Goal: Task Accomplishment & Management: Use online tool/utility

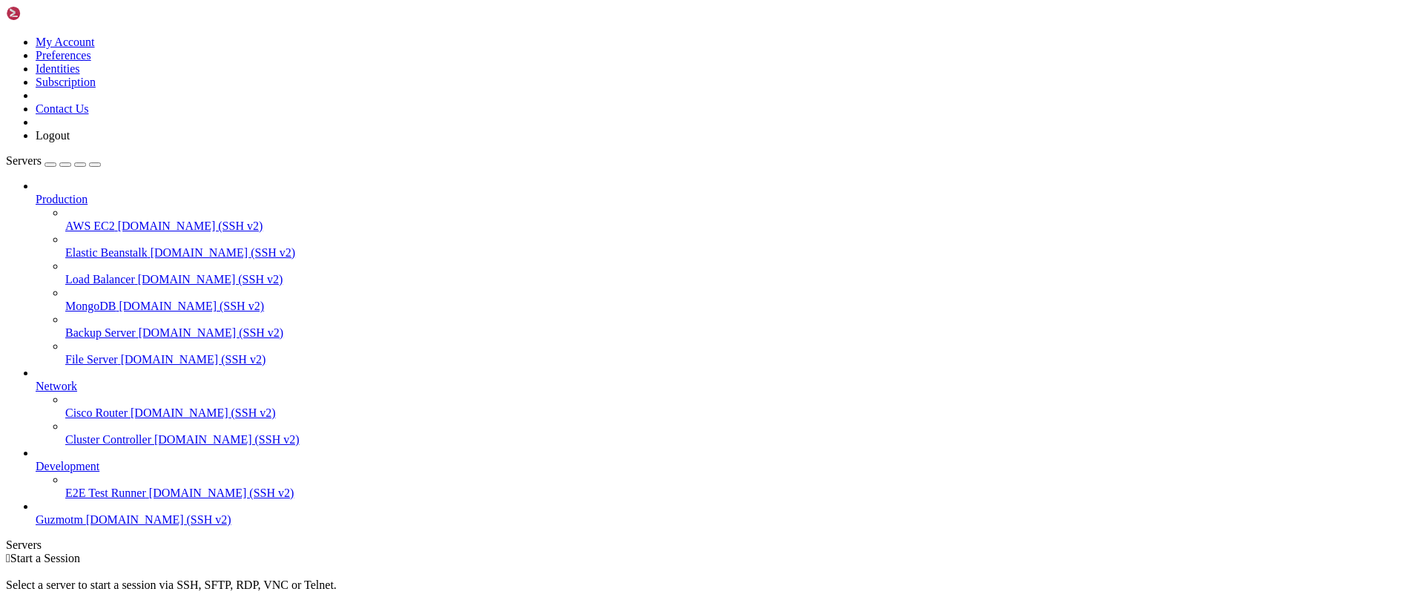
click at [86, 526] on span "[DOMAIN_NAME] (SSH v2)" at bounding box center [158, 519] width 145 height 13
click at [103, 526] on span "[DOMAIN_NAME] (SSH v2)" at bounding box center [158, 519] width 145 height 13
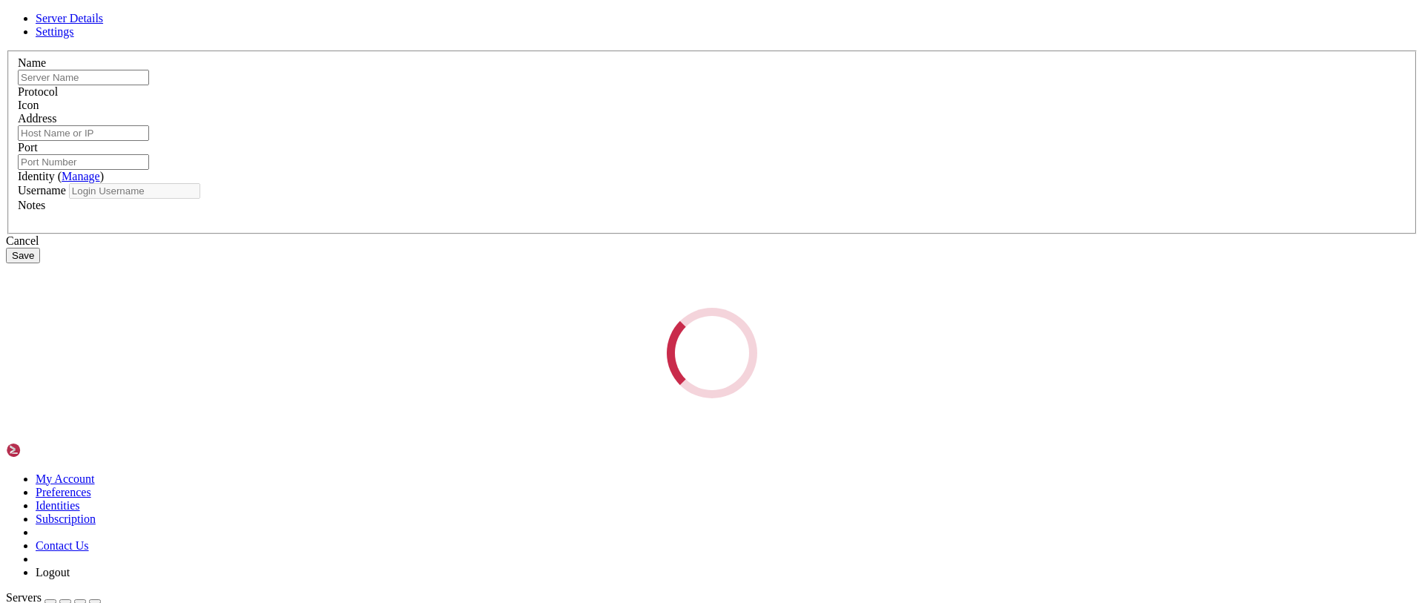
type input "Guzmotm"
type input "[DOMAIN_NAME]"
type input "15724"
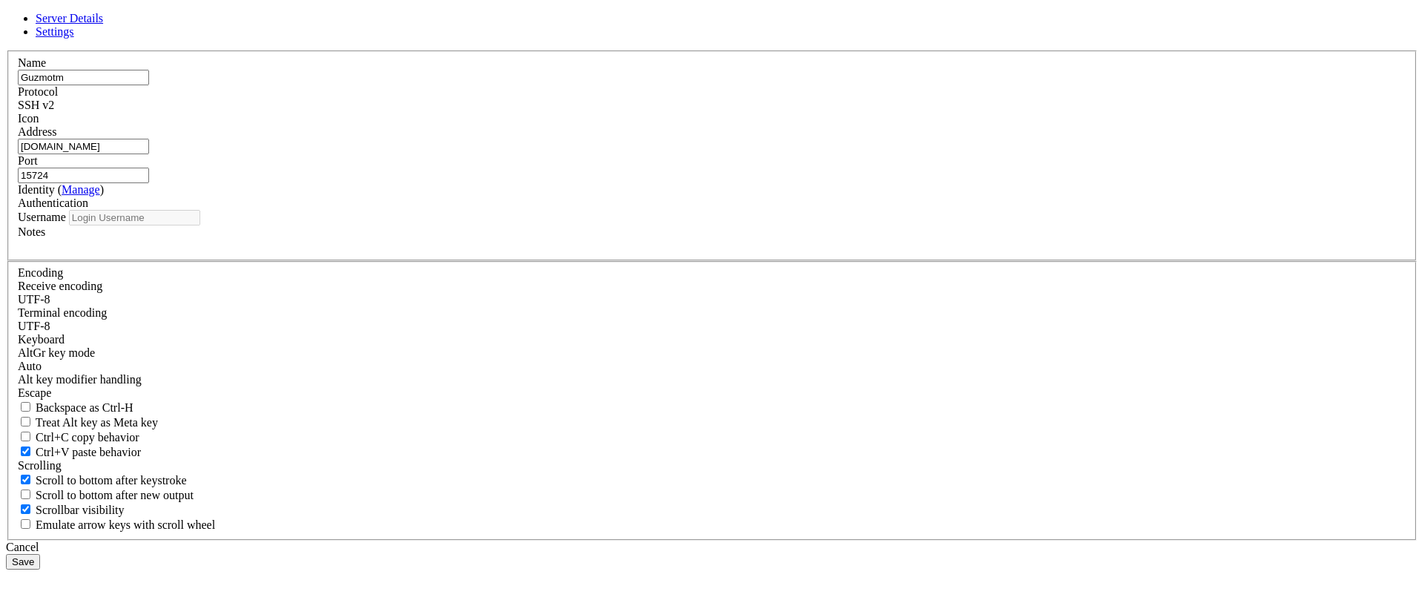
type input "guzmotm"
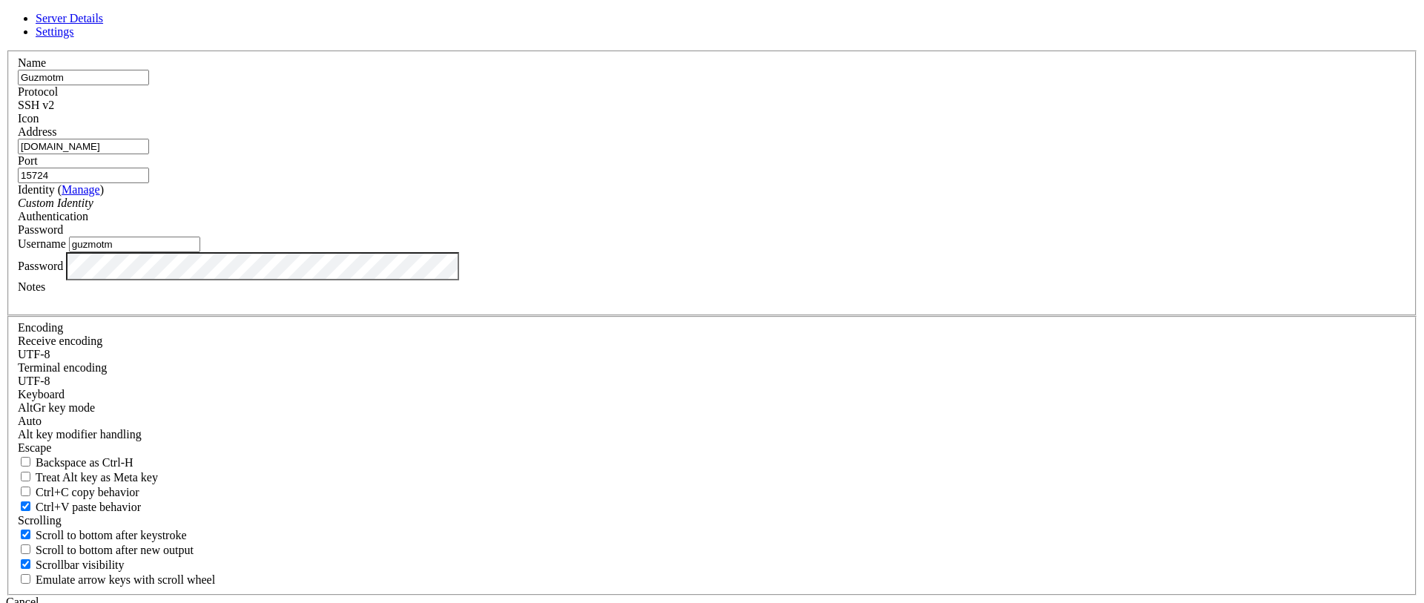
click at [149, 154] on input "[DOMAIN_NAME]" at bounding box center [83, 147] width 131 height 16
type input "[DOMAIN_NAME]"
drag, startPoint x: 709, startPoint y: 238, endPoint x: 680, endPoint y: 115, distance: 126.3
click at [668, 239] on fieldset "Name Guzmotm Protocol SSH v2 Icon Address [DOMAIN_NAME] Port 15724 ( )" at bounding box center [712, 183] width 1410 height 266
type input "15558"
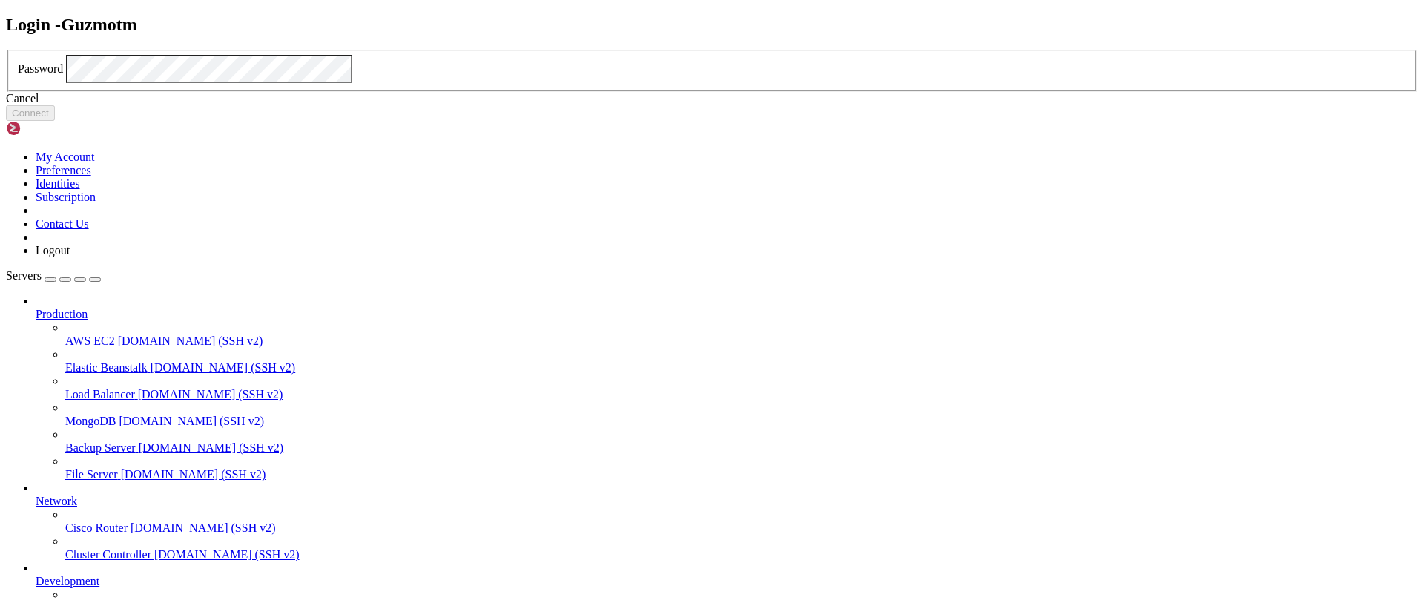
click at [729, 105] on div "Cancel" at bounding box center [712, 98] width 1413 height 13
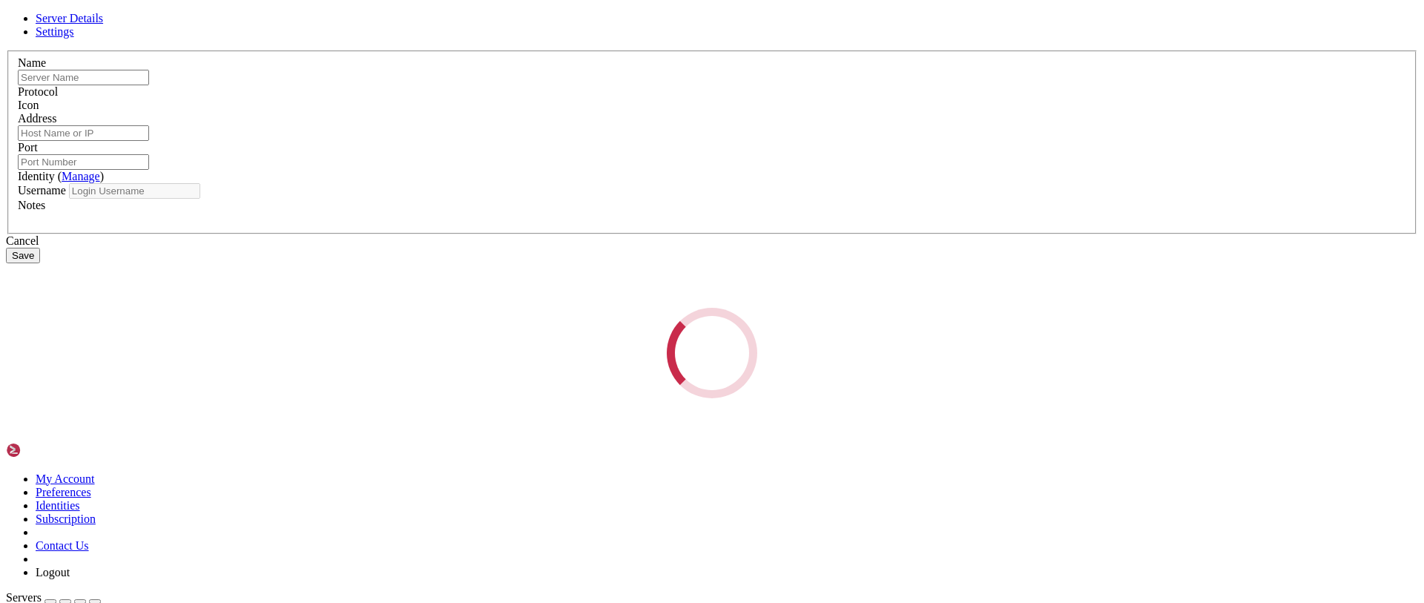
type input "Guzmotm"
type input "[DOMAIN_NAME]"
type input "15558"
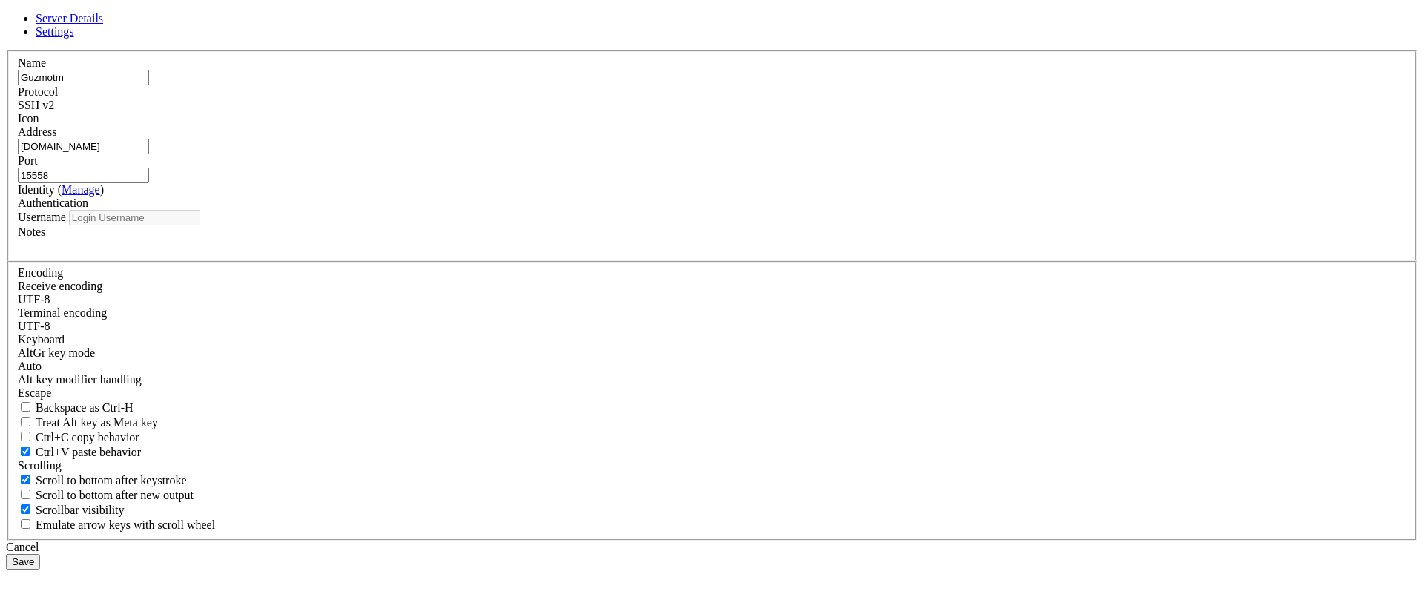
type input "guzmotm"
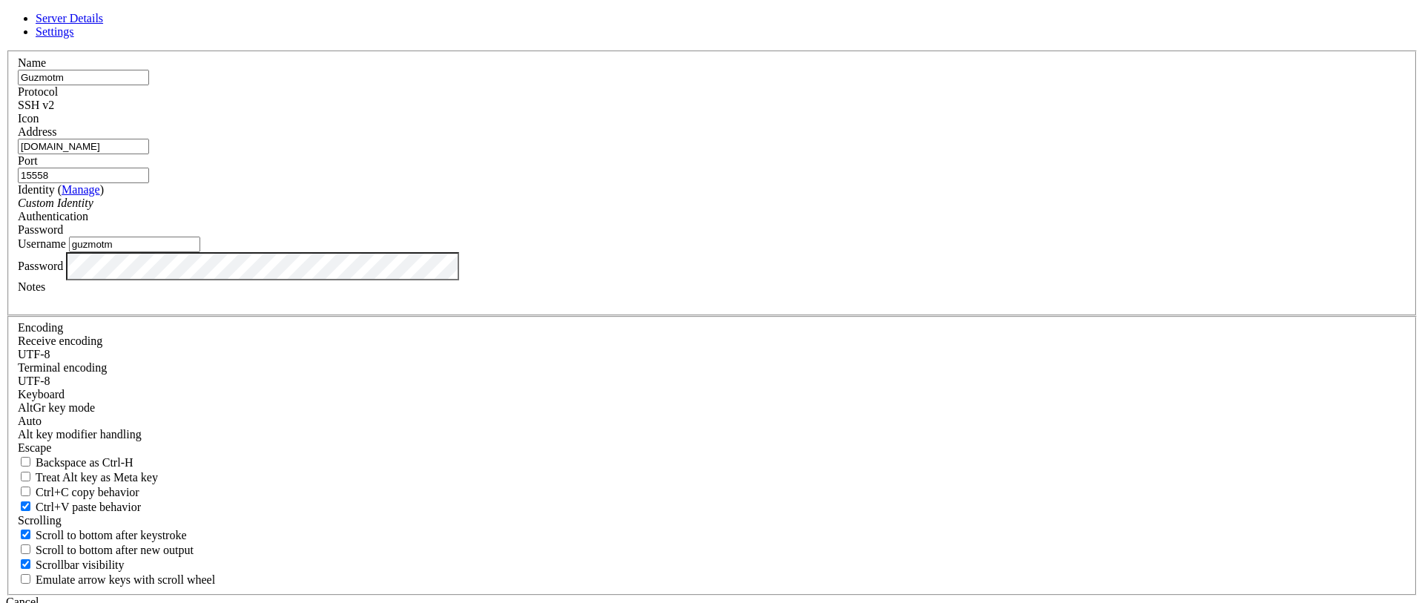
drag, startPoint x: 619, startPoint y: 172, endPoint x: 435, endPoint y: 144, distance: 185.4
click at [411, 168] on div "Server Details Settings Name Guzmotm Protocol SSH v2 Icon" at bounding box center [712, 318] width 1413 height 613
type input "root"
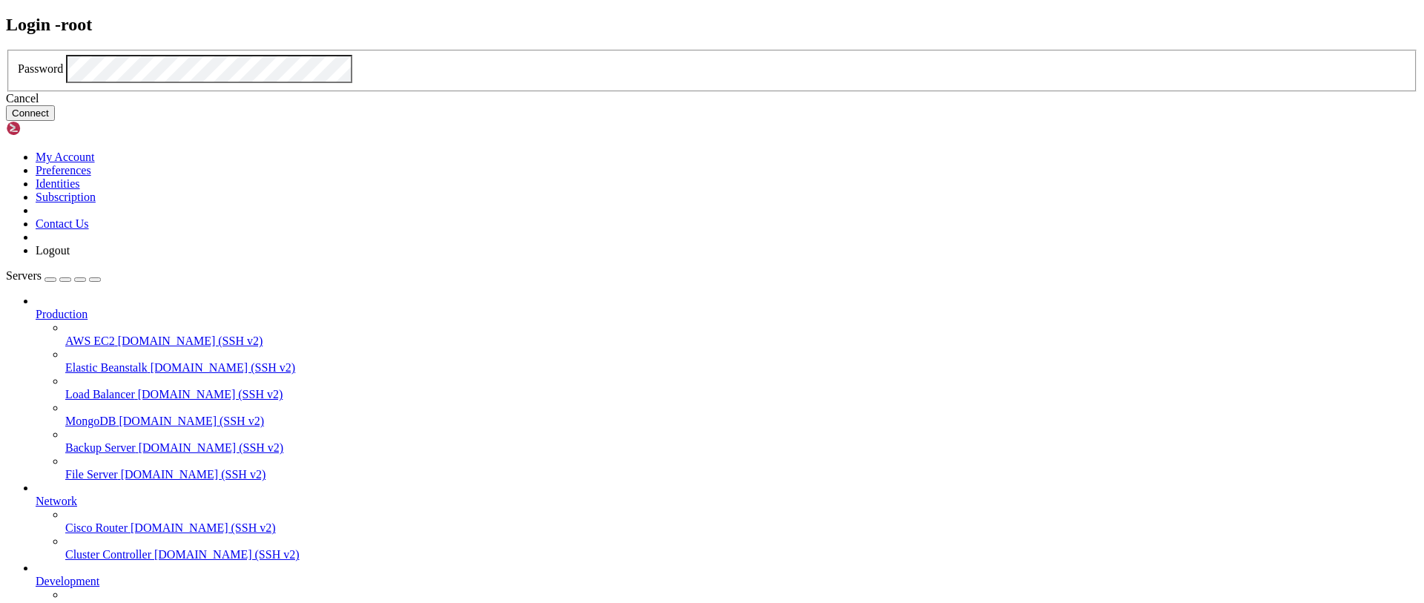
click button "Connect" at bounding box center [30, 113] width 49 height 16
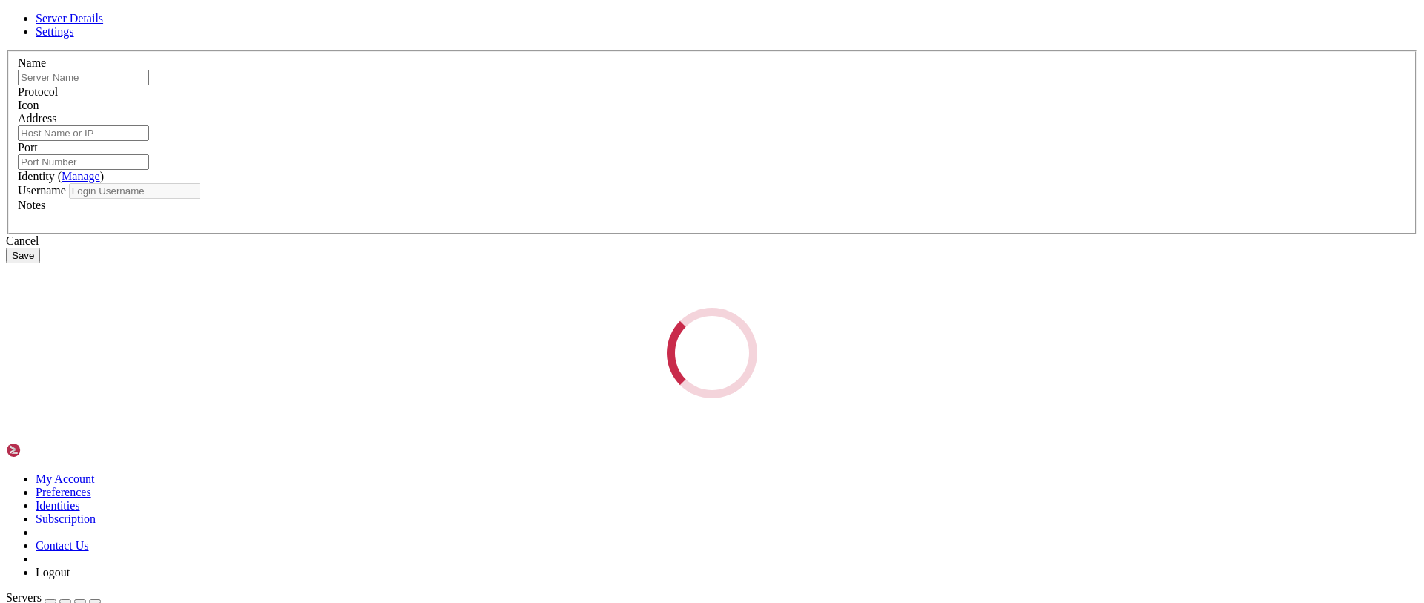
type input "root"
type input "[DOMAIN_NAME]"
type input "15558"
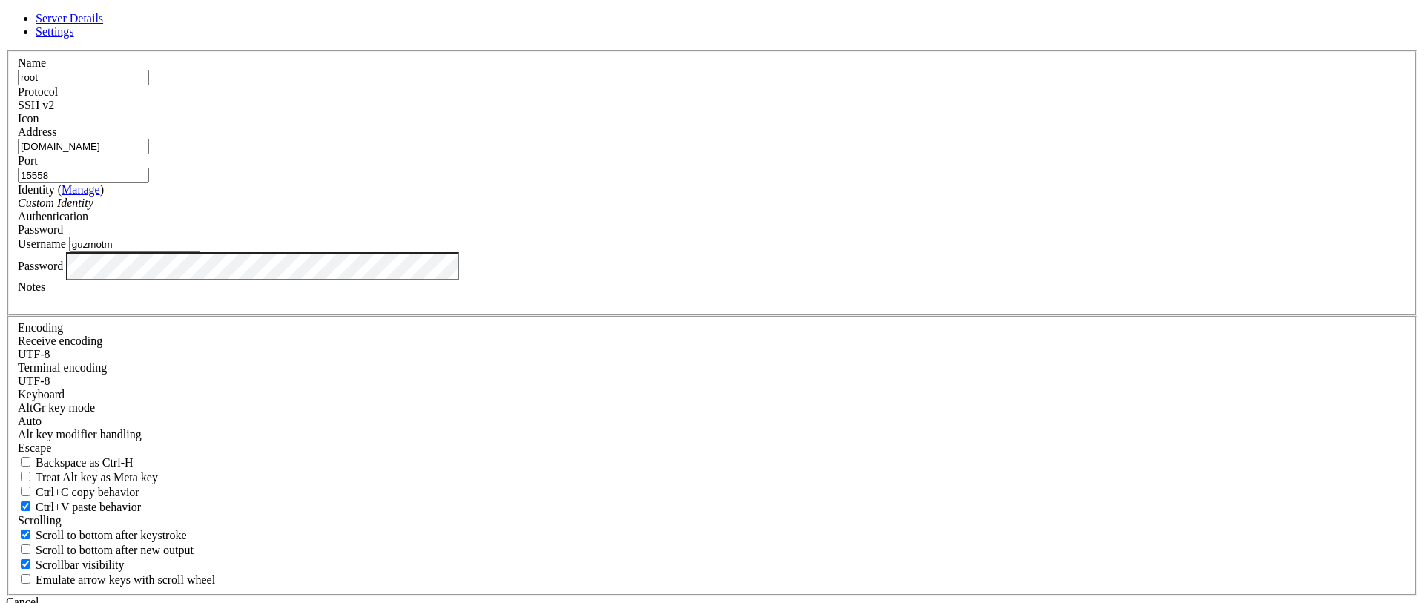
drag, startPoint x: 660, startPoint y: 319, endPoint x: 458, endPoint y: 337, distance: 202.6
click at [458, 337] on div "Server Details Settings Name root Protocol SSH v2 Icon" at bounding box center [712, 318] width 1413 height 613
type input "root"
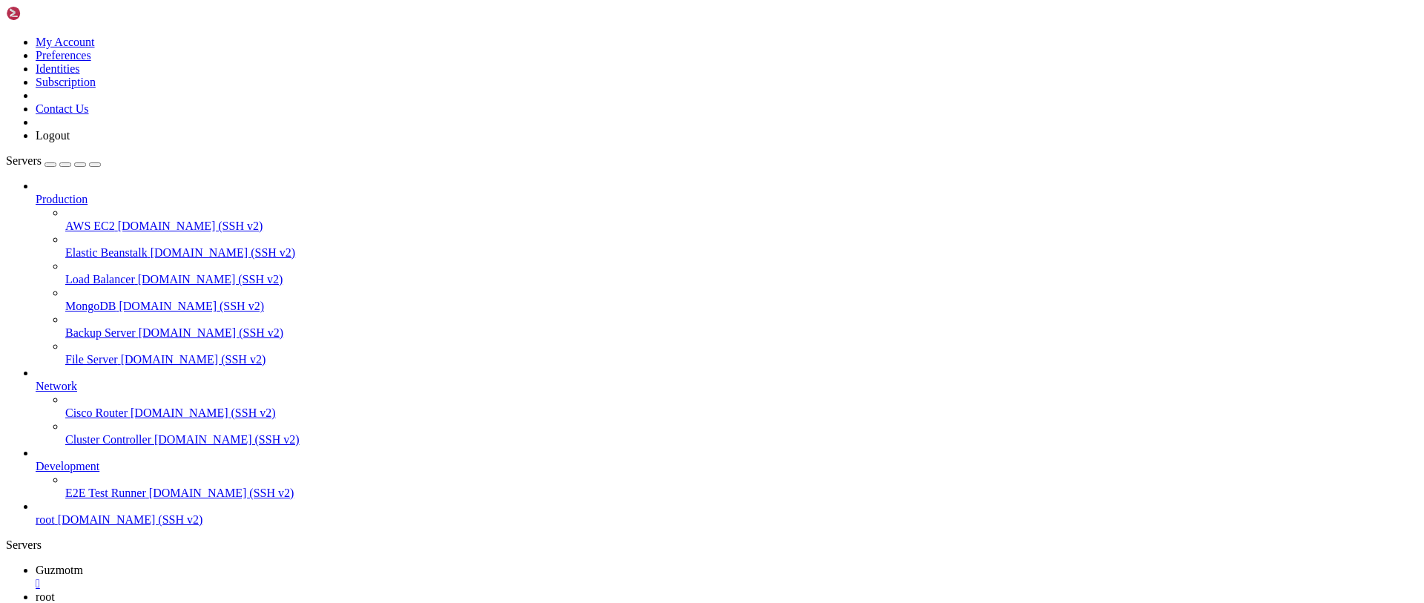
click at [336, 602] on div "" at bounding box center [727, 610] width 1383 height 13
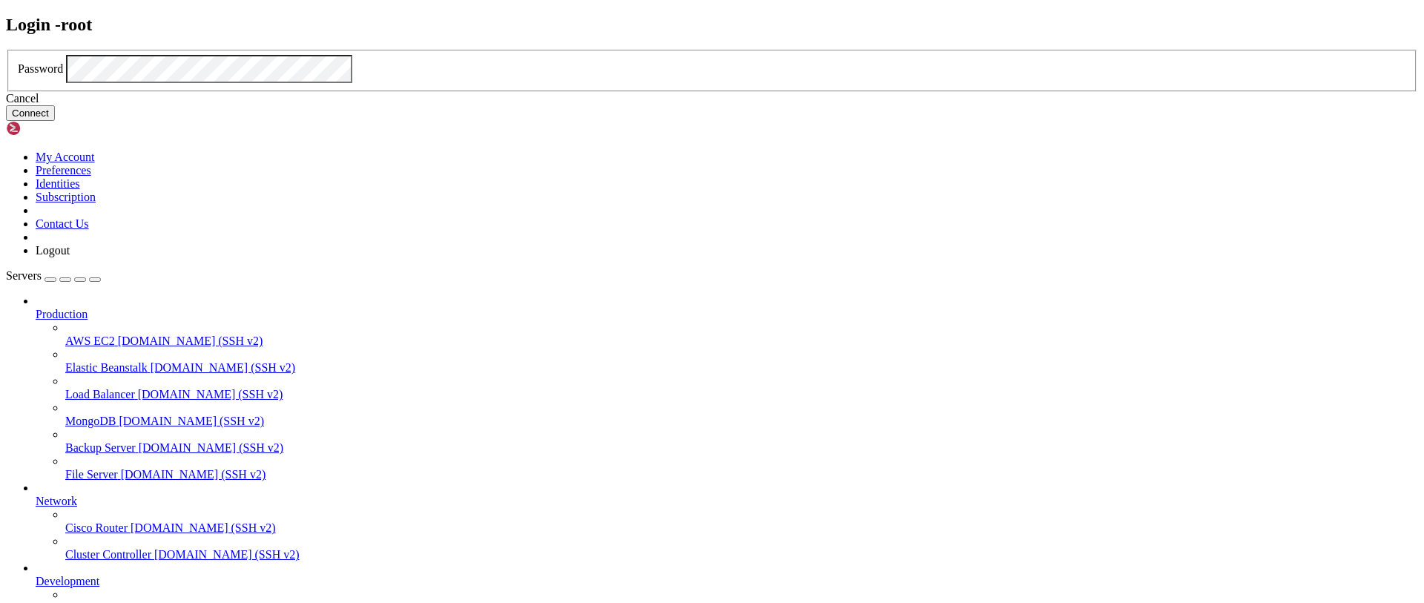
click button "Connect" at bounding box center [30, 113] width 49 height 16
